Goal: Use online tool/utility: Utilize a website feature to perform a specific function

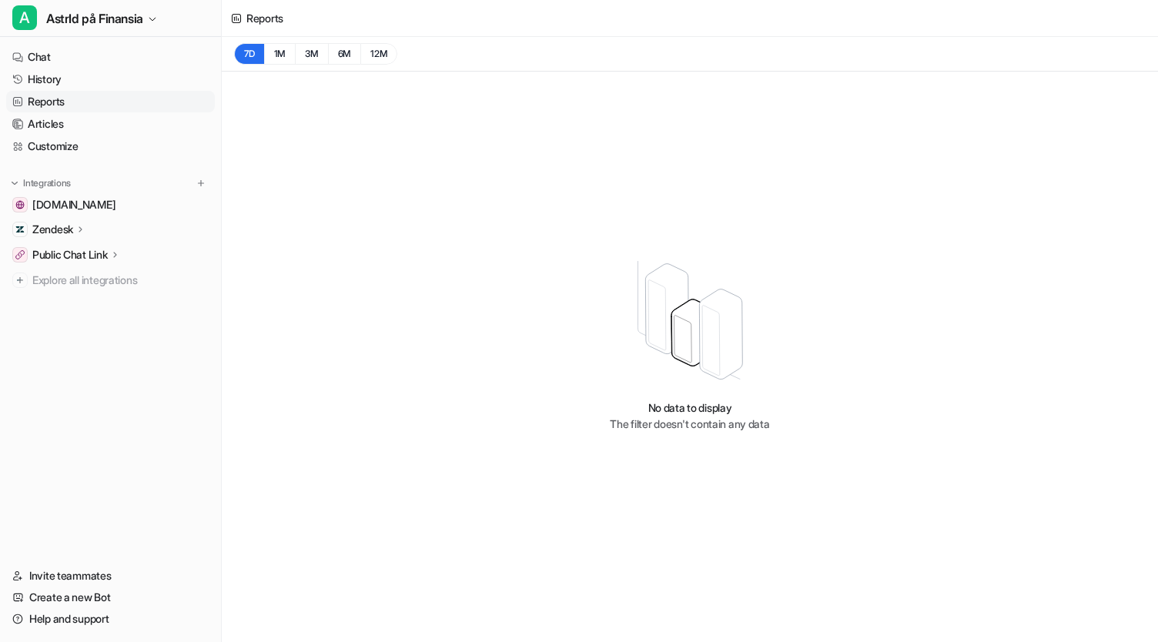
click at [105, 236] on div "Zendesk" at bounding box center [110, 230] width 209 height 22
click at [82, 247] on p "Overview" at bounding box center [67, 251] width 46 height 15
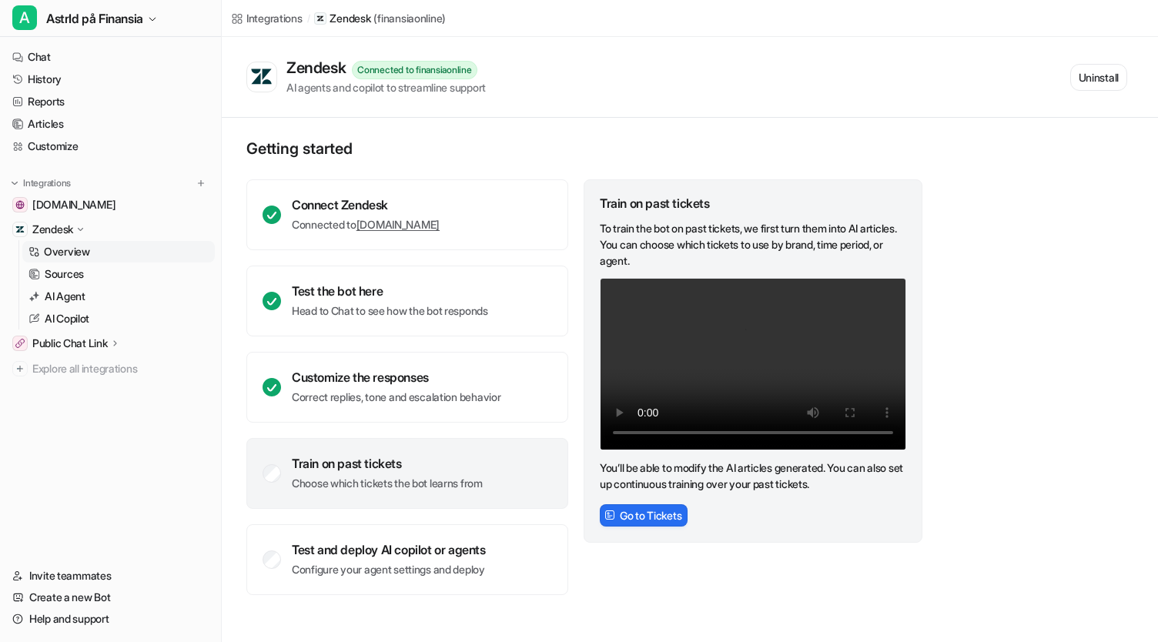
click at [311, 469] on div "Train on past tickets" at bounding box center [387, 463] width 191 height 15
click at [665, 517] on button "Go to Tickets" at bounding box center [644, 515] width 88 height 22
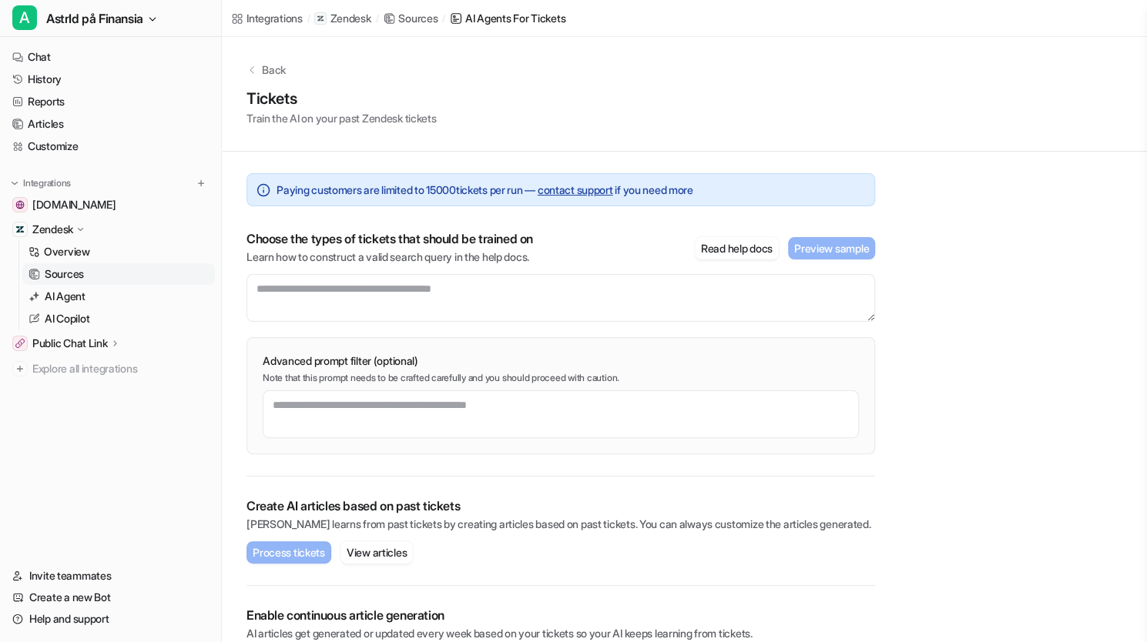
drag, startPoint x: 665, startPoint y: 517, endPoint x: 947, endPoint y: 276, distance: 370.8
click at [947, 276] on div "Back Tickets Train the AI on your past Zendesk tickets Paying customers are lim…" at bounding box center [684, 372] width 925 height 670
click at [601, 291] on textarea at bounding box center [560, 298] width 628 height 48
click at [641, 296] on textarea at bounding box center [560, 298] width 628 height 48
click at [607, 392] on textarea at bounding box center [561, 414] width 596 height 48
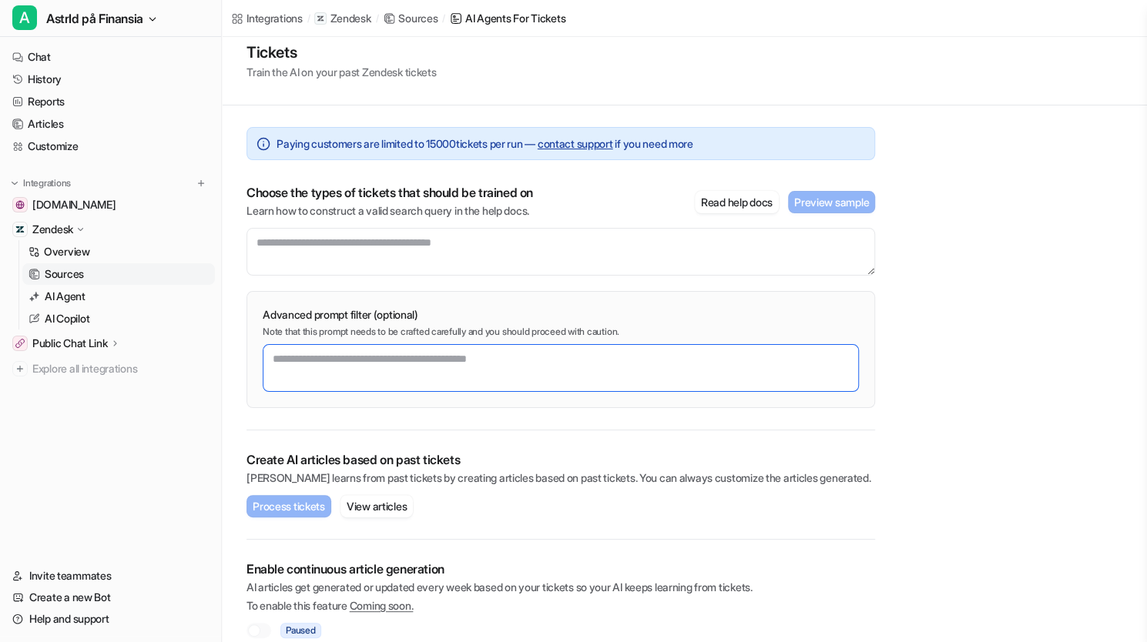
scroll to position [62, 0]
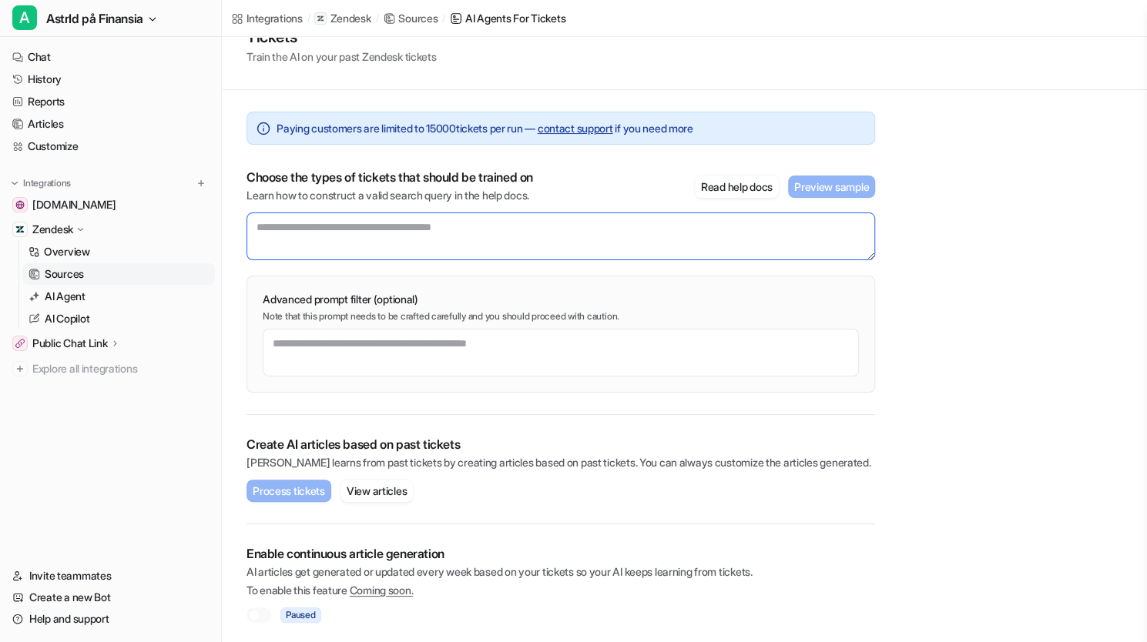
click at [417, 242] on textarea at bounding box center [560, 237] width 628 height 48
type textarea "*"
click at [409, 242] on textarea at bounding box center [560, 236] width 628 height 47
paste textarea "**********"
type textarea "**********"
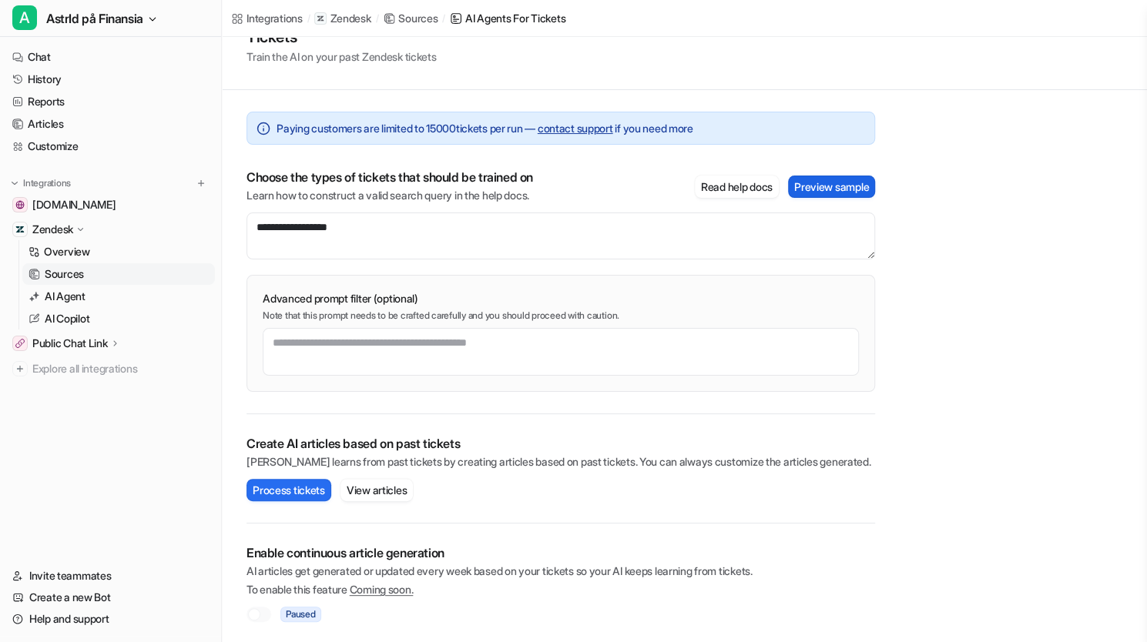
click at [829, 189] on button "Preview sample" at bounding box center [831, 187] width 87 height 22
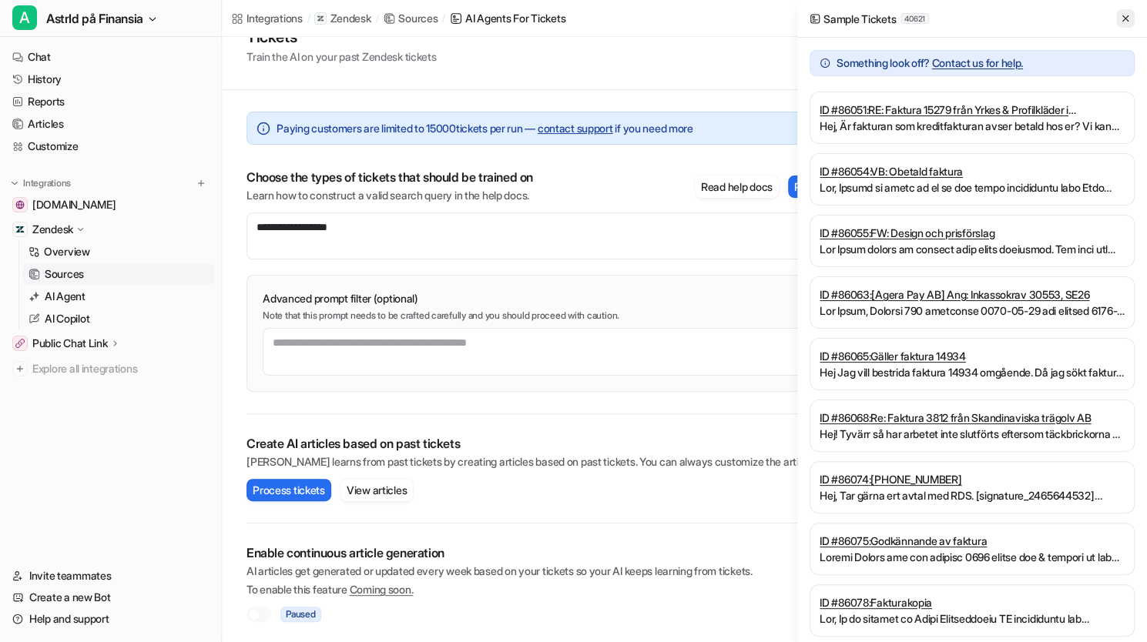
click at [1123, 21] on icon at bounding box center [1125, 18] width 11 height 11
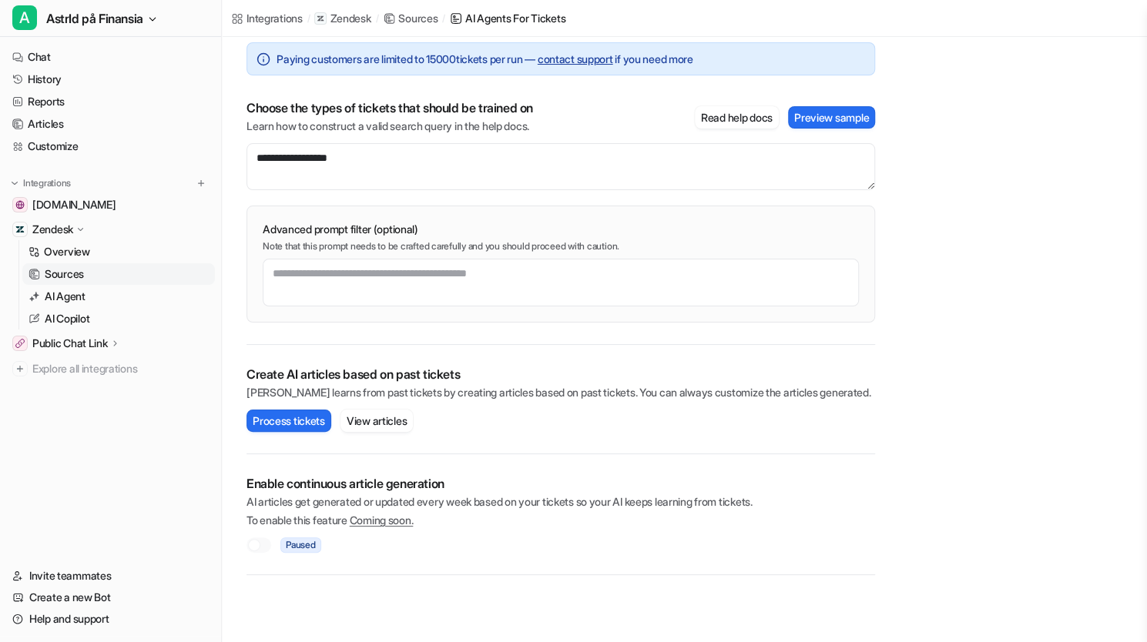
scroll to position [131, 0]
click at [639, 276] on textarea at bounding box center [561, 283] width 596 height 48
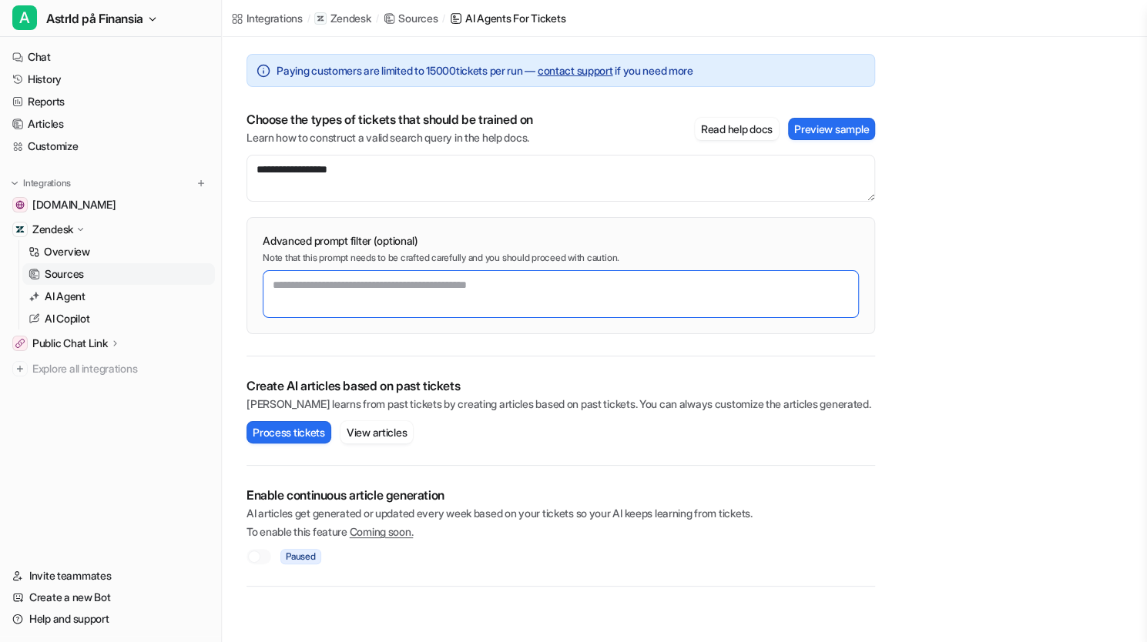
scroll to position [120, 0]
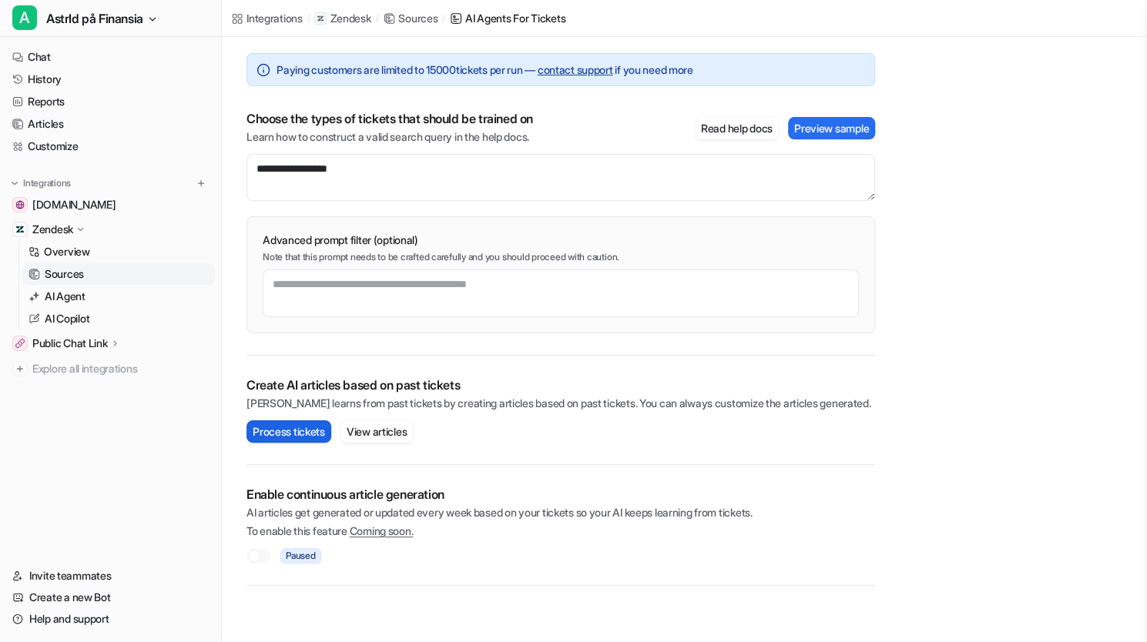
click at [306, 435] on button "Process tickets" at bounding box center [288, 431] width 85 height 22
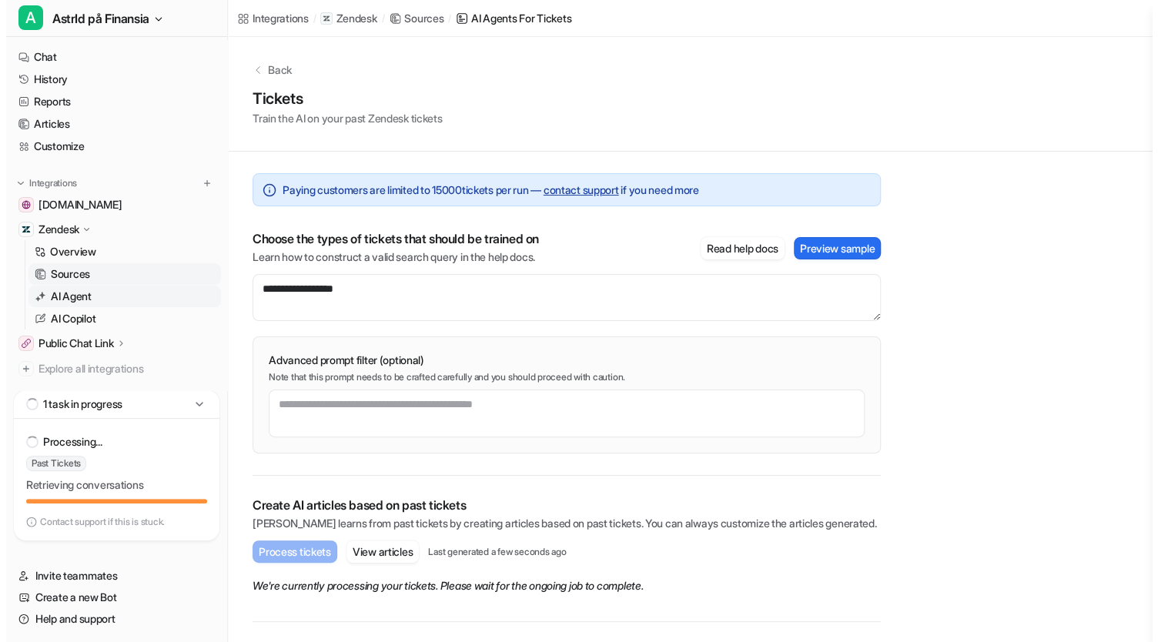
scroll to position [32, 0]
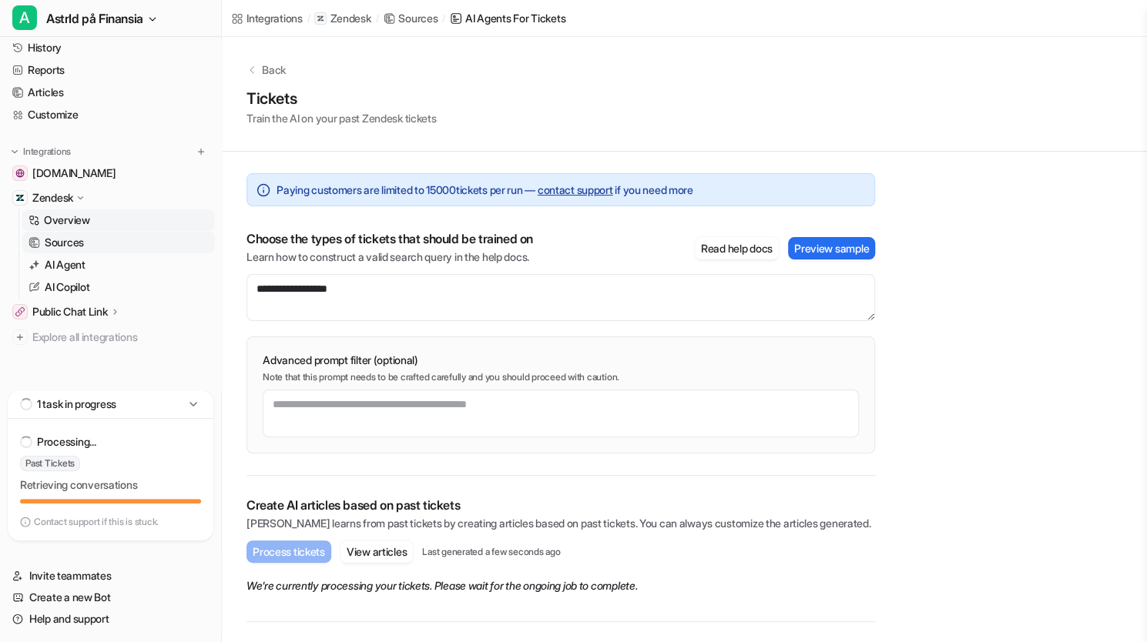
click at [94, 217] on link "Overview" at bounding box center [118, 220] width 192 height 22
